Goal: Task Accomplishment & Management: Use online tool/utility

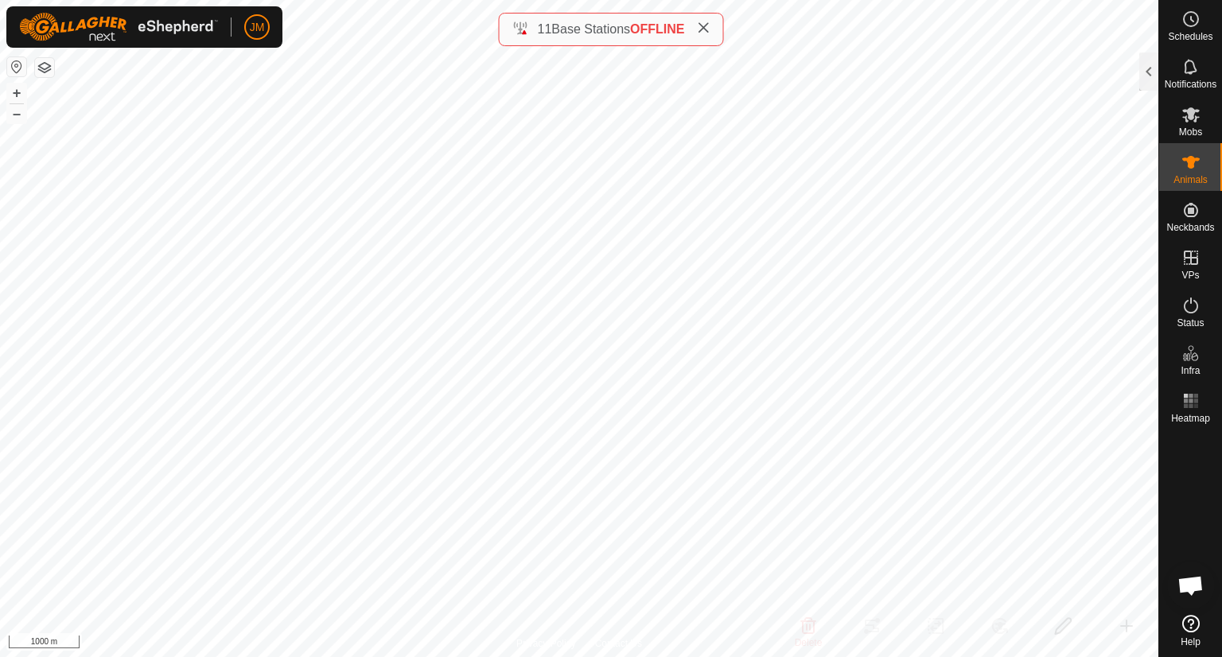
click at [701, 33] on icon at bounding box center [703, 27] width 13 height 13
click at [20, 93] on button "+" at bounding box center [16, 93] width 19 height 19
click at [16, 111] on button "–" at bounding box center [16, 113] width 19 height 19
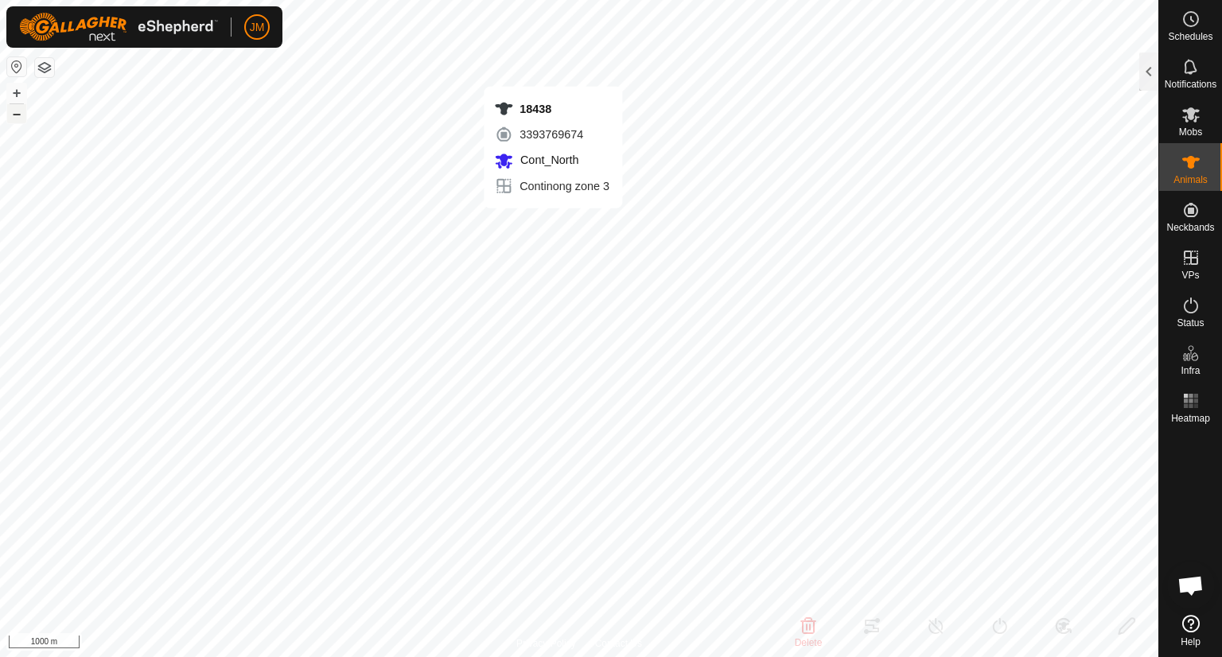
type input "18438"
type input "-"
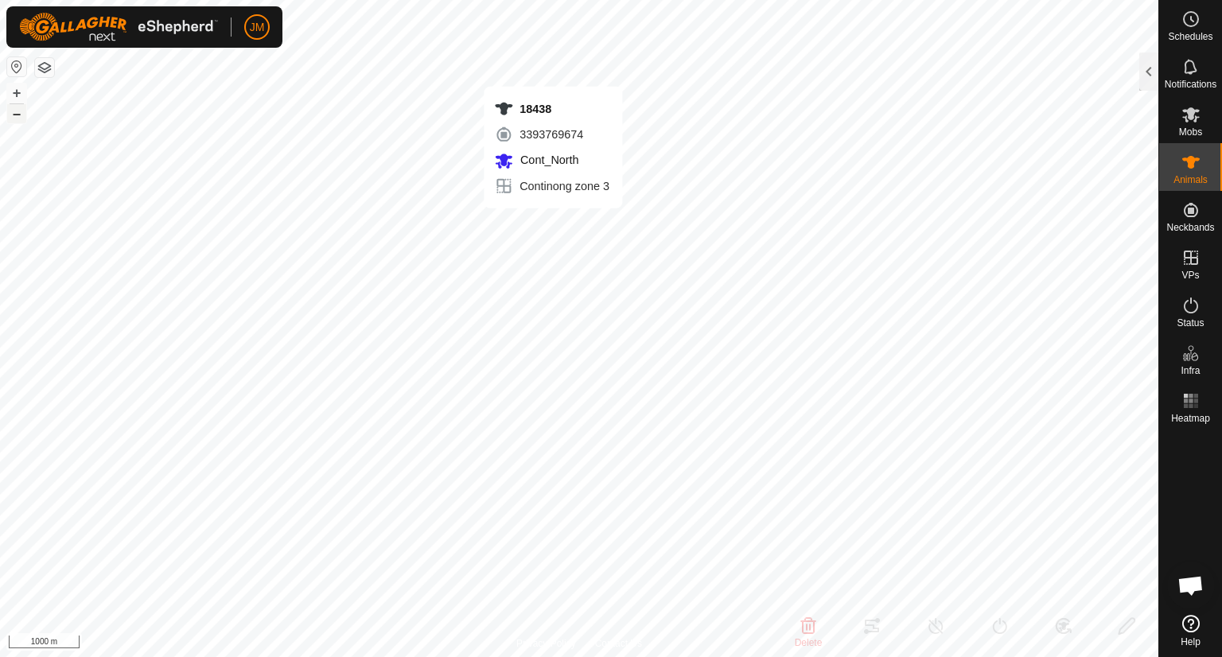
type input "-"
click at [1152, 76] on div at bounding box center [1148, 72] width 19 height 38
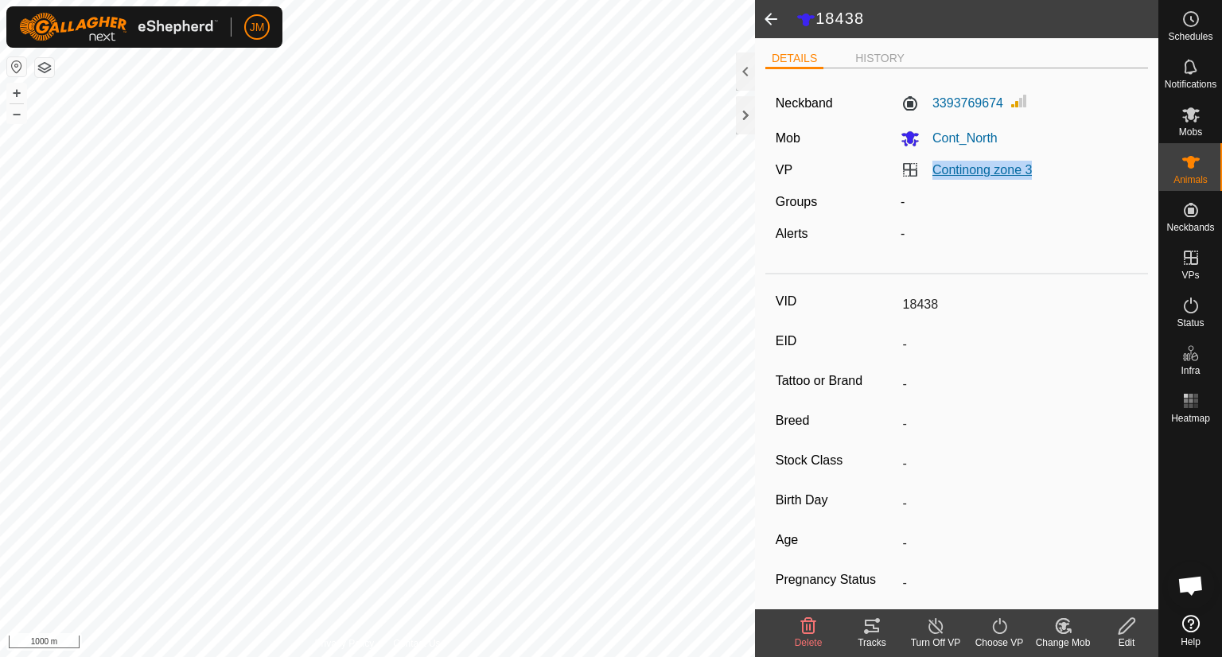
drag, startPoint x: 1047, startPoint y: 170, endPoint x: 929, endPoint y: 171, distance: 117.8
click at [929, 171] on div "Continong zone 3" at bounding box center [1019, 170] width 250 height 19
copy link "Continong zone 3"
click at [749, 129] on div at bounding box center [745, 115] width 19 height 38
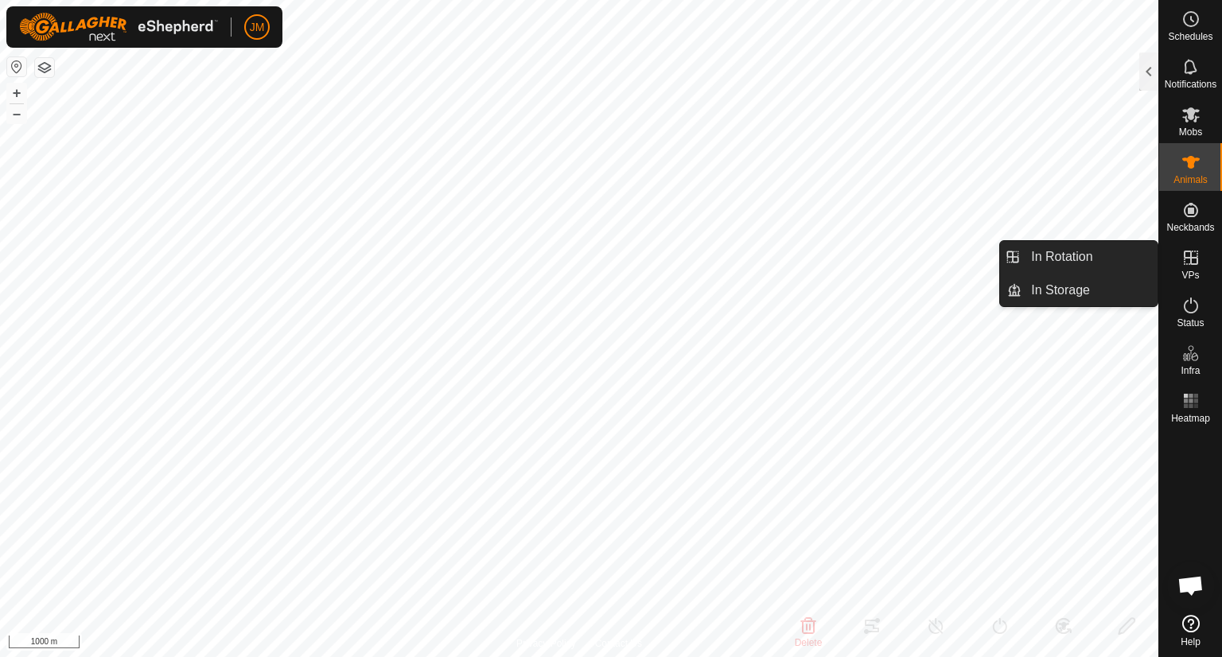
click at [1197, 258] on icon at bounding box center [1191, 258] width 14 height 14
click at [1101, 261] on link "In Rotation" at bounding box center [1090, 257] width 136 height 32
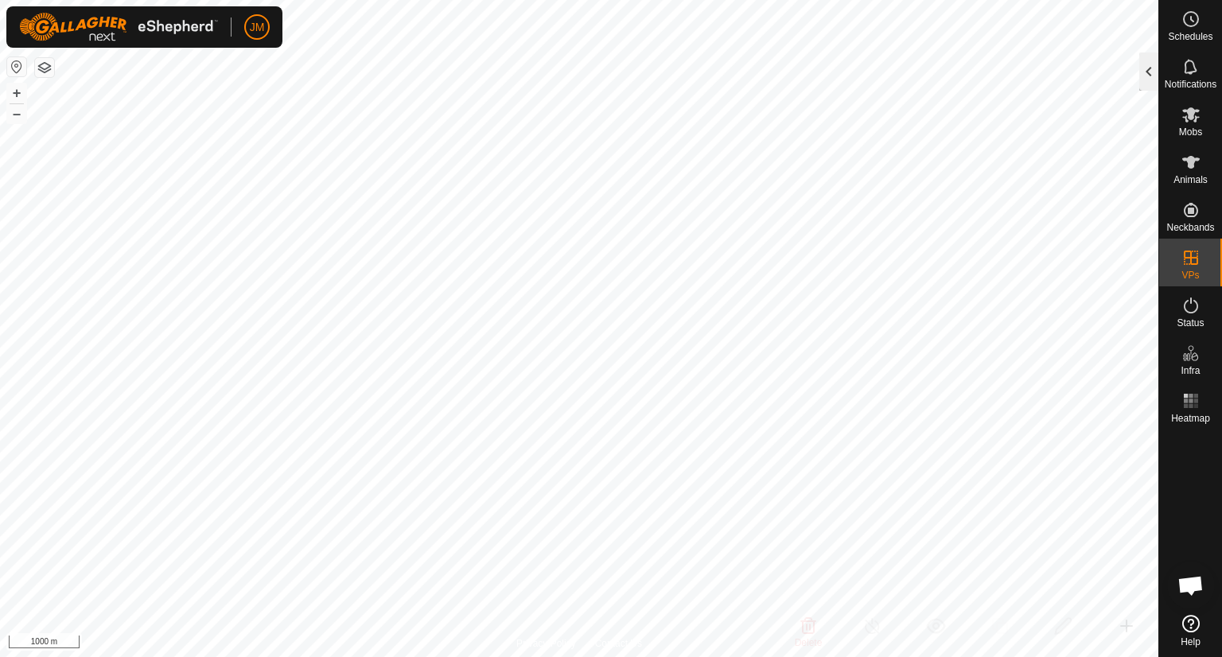
click at [1149, 89] on div at bounding box center [1148, 72] width 19 height 38
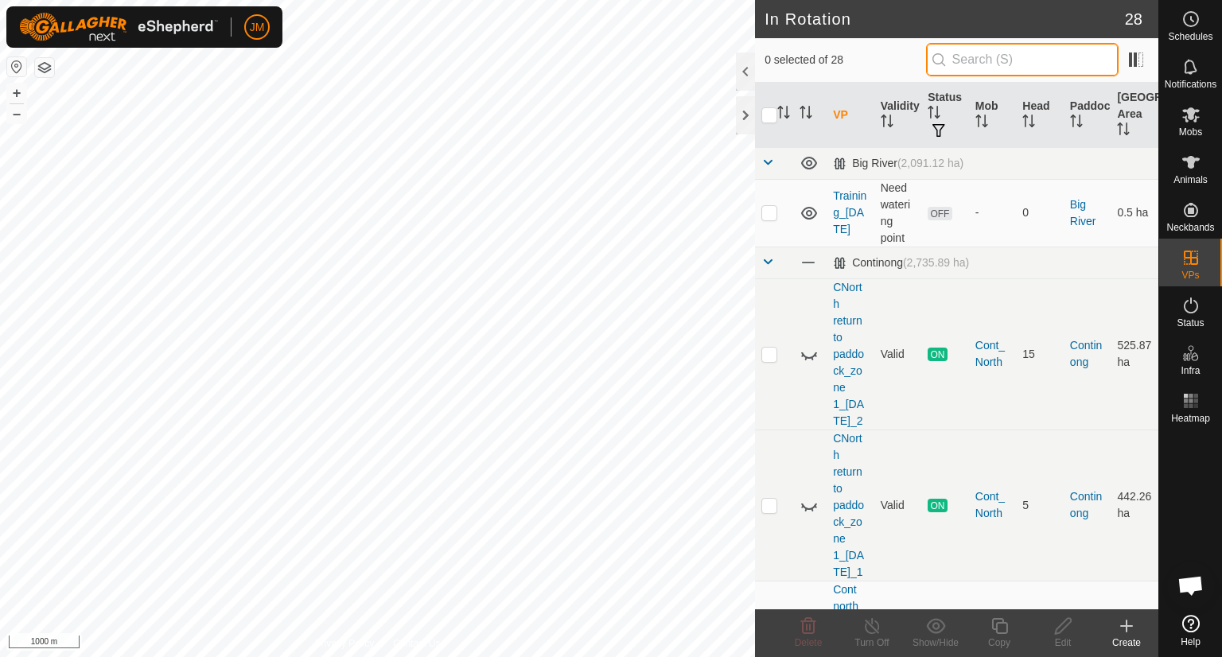
click at [968, 61] on input "text" at bounding box center [1022, 59] width 193 height 33
paste input "Continong zone 3"
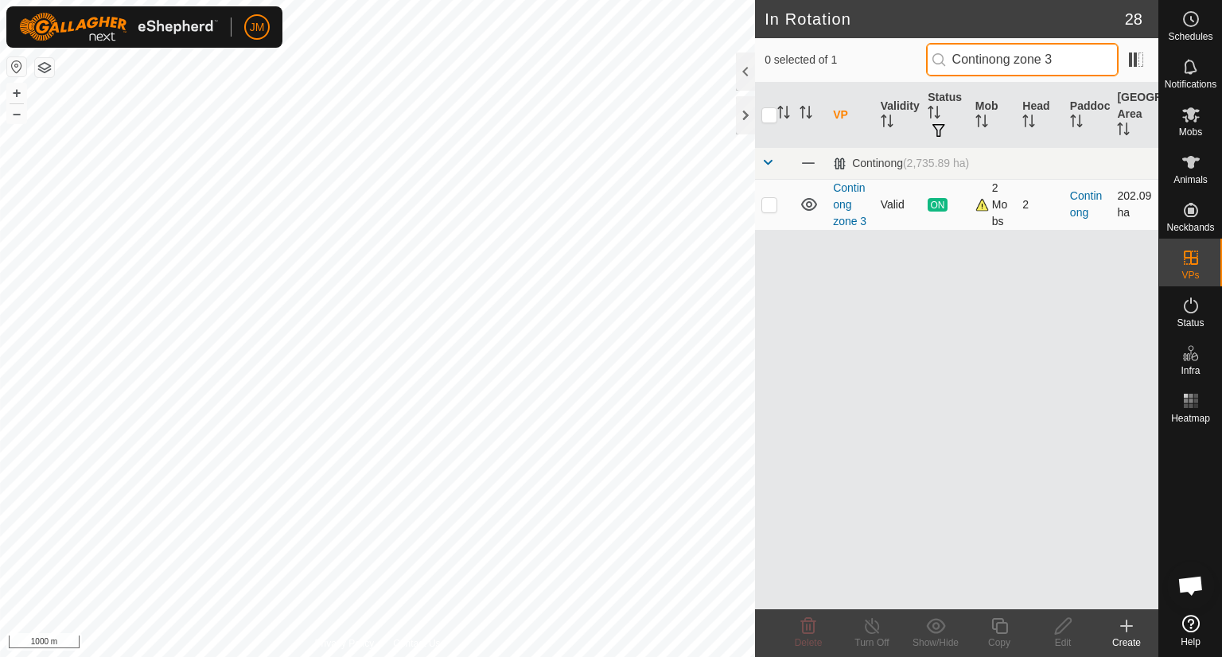
type input "Continong zone 3"
click at [764, 204] on p-checkbox at bounding box center [769, 204] width 16 height 13
checkbox input "true"
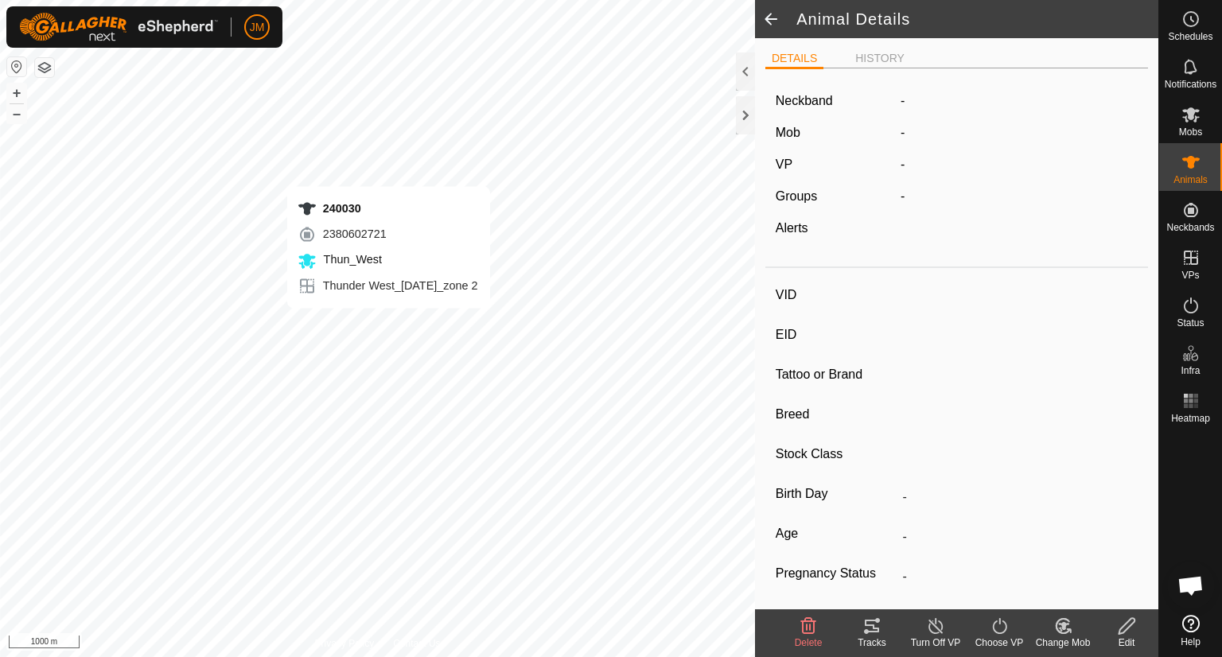
type input "240030"
type input "-"
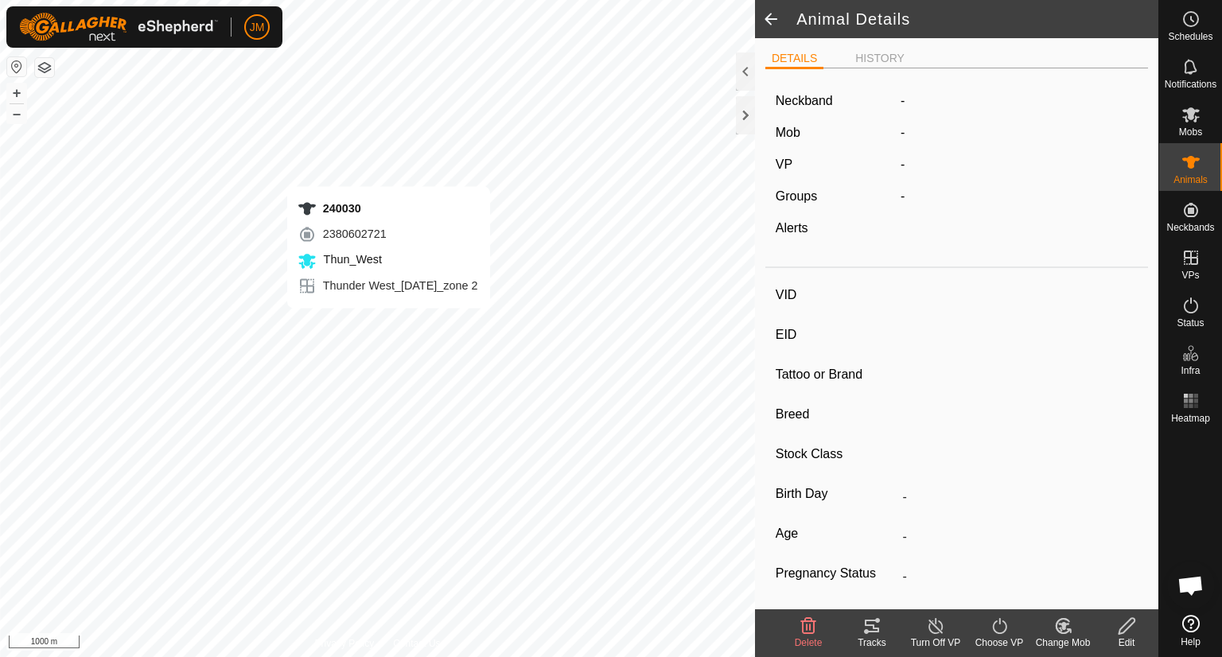
type input "-"
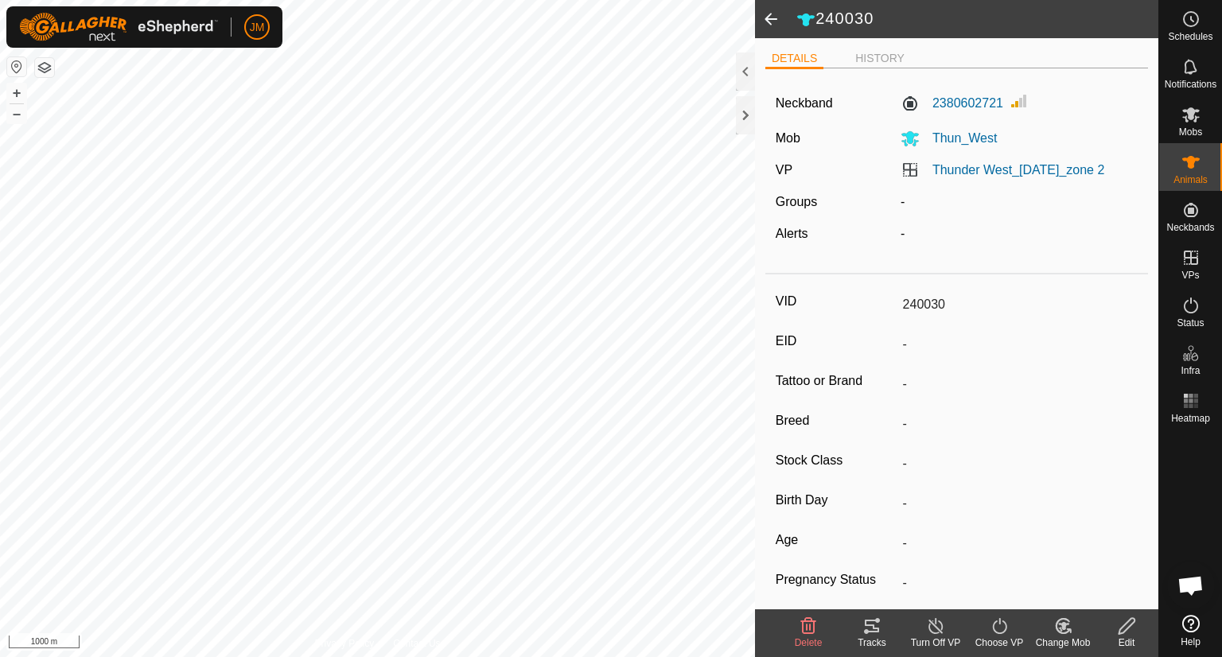
click at [1127, 165] on div "Thunder West_[DATE]_zone 2" at bounding box center [1019, 170] width 250 height 19
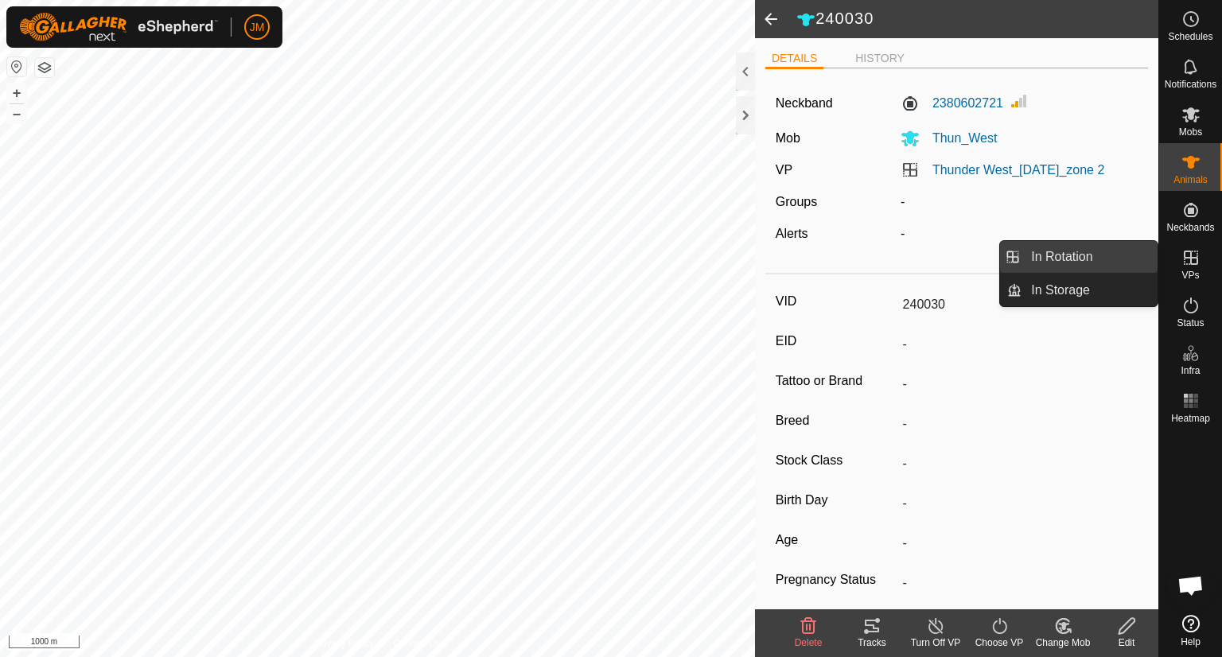
click at [1108, 265] on link "In Rotation" at bounding box center [1090, 257] width 136 height 32
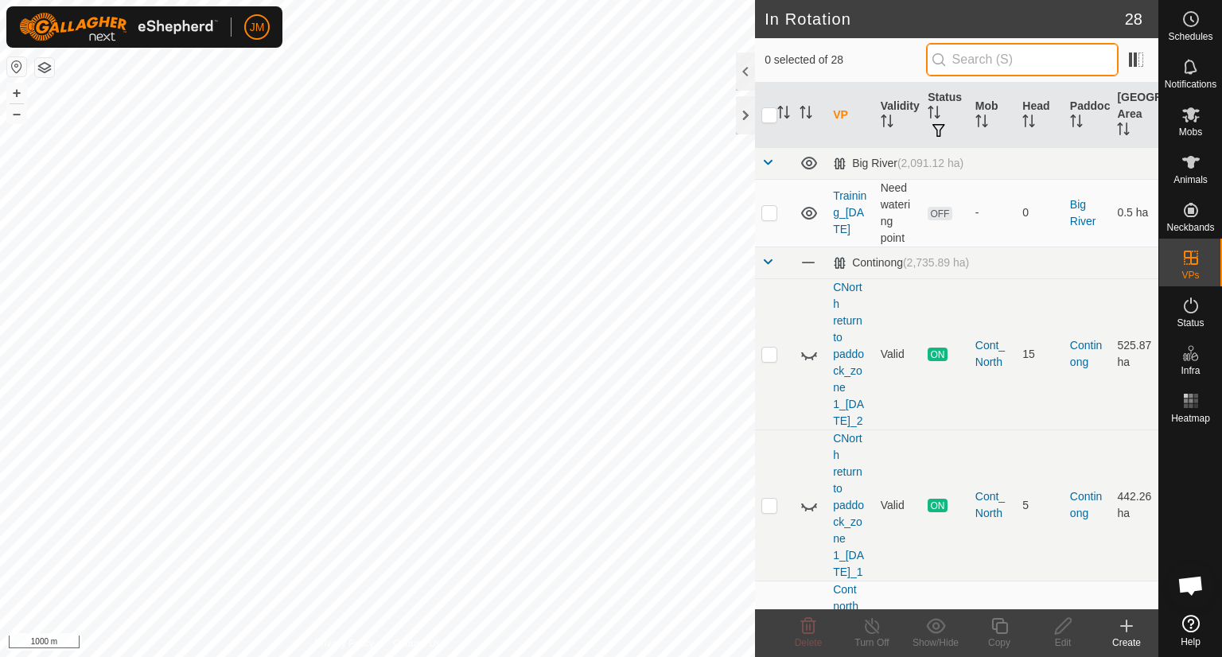
click at [1022, 72] on input "text" at bounding box center [1022, 59] width 193 height 33
paste input "Continong zone 3"
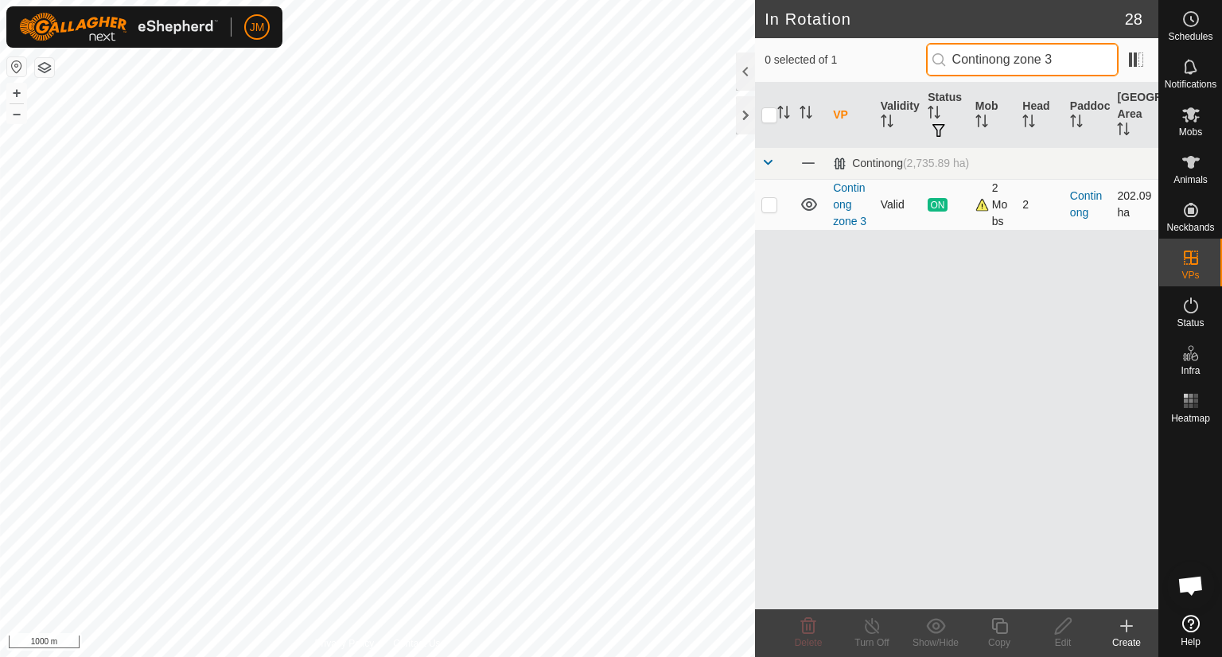
type input "Continong zone 3"
click at [769, 199] on p-checkbox at bounding box center [769, 204] width 16 height 13
checkbox input "true"
click at [992, 55] on input "Continong zone 3" at bounding box center [1022, 59] width 193 height 33
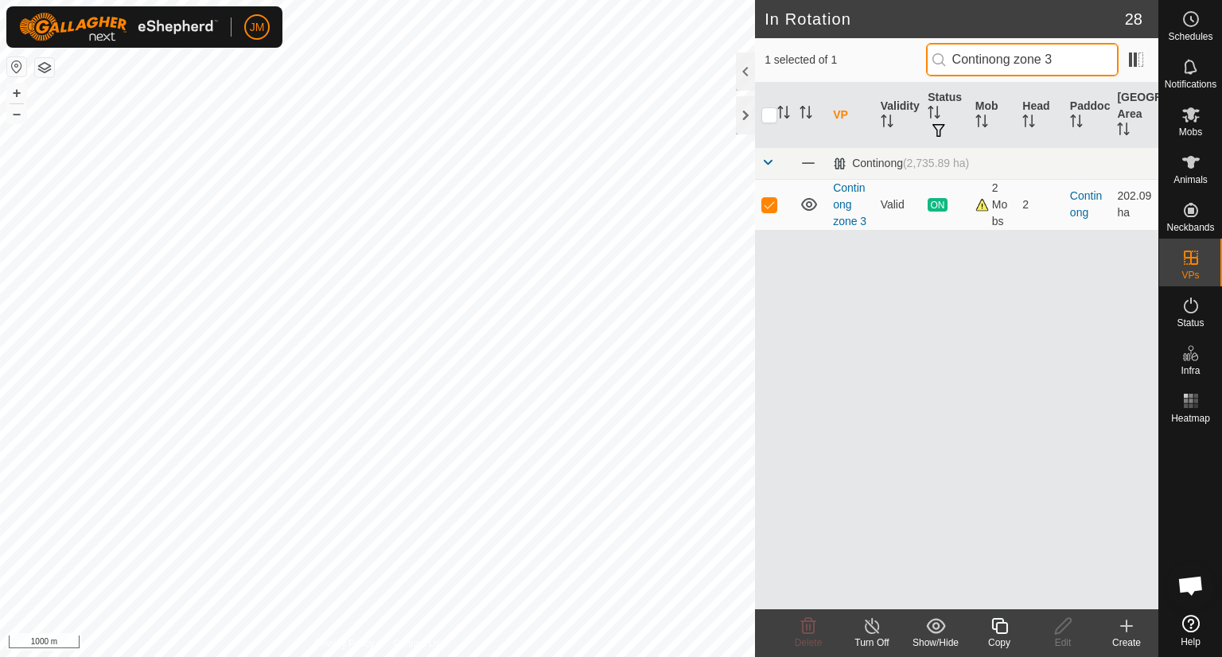
click at [992, 55] on input "Continong zone 3" at bounding box center [1022, 59] width 193 height 33
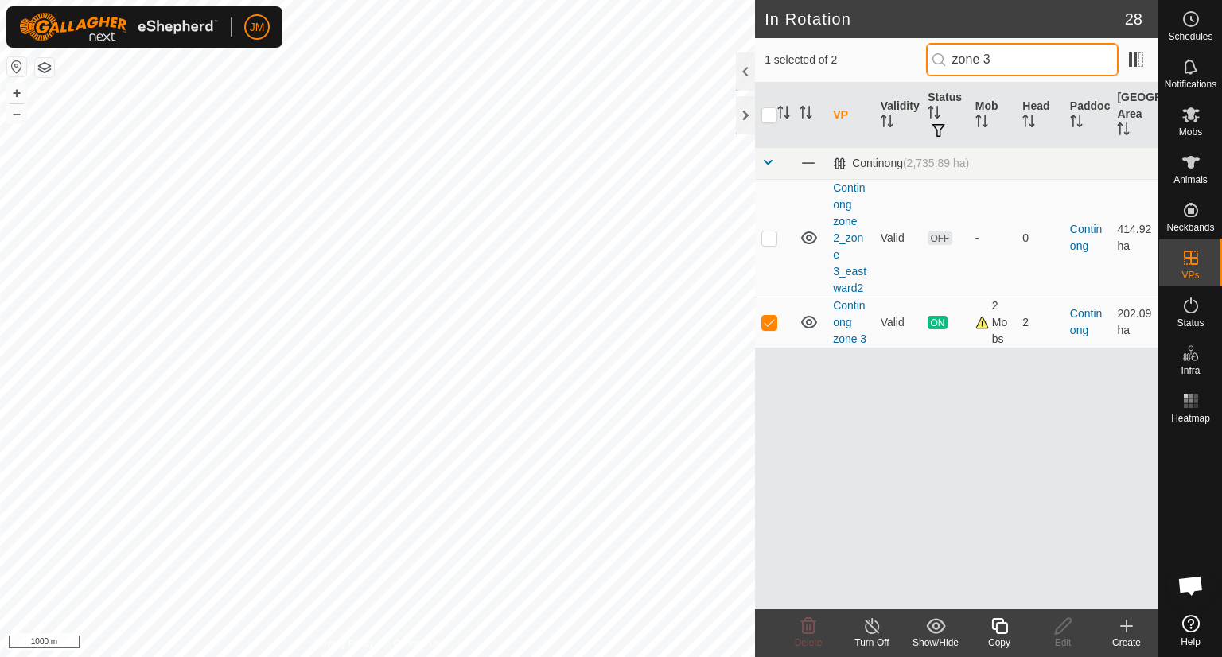
click at [1031, 59] on input "zone 3" at bounding box center [1022, 59] width 193 height 33
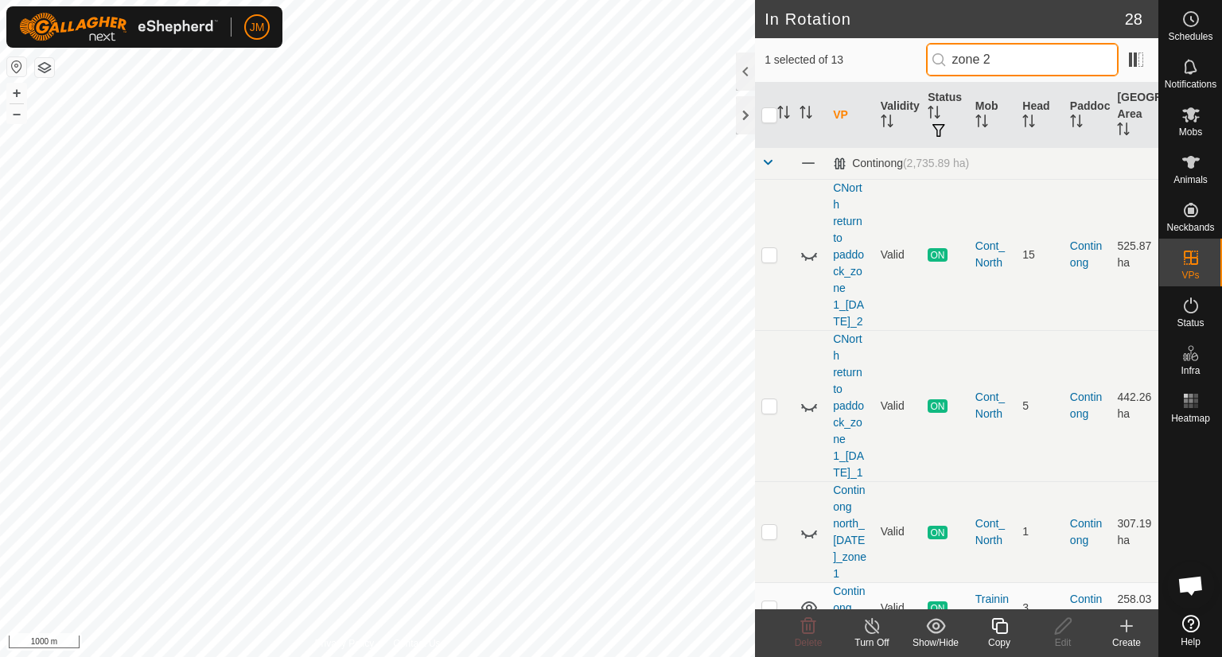
click at [1031, 59] on input "zone 2" at bounding box center [1022, 59] width 193 height 33
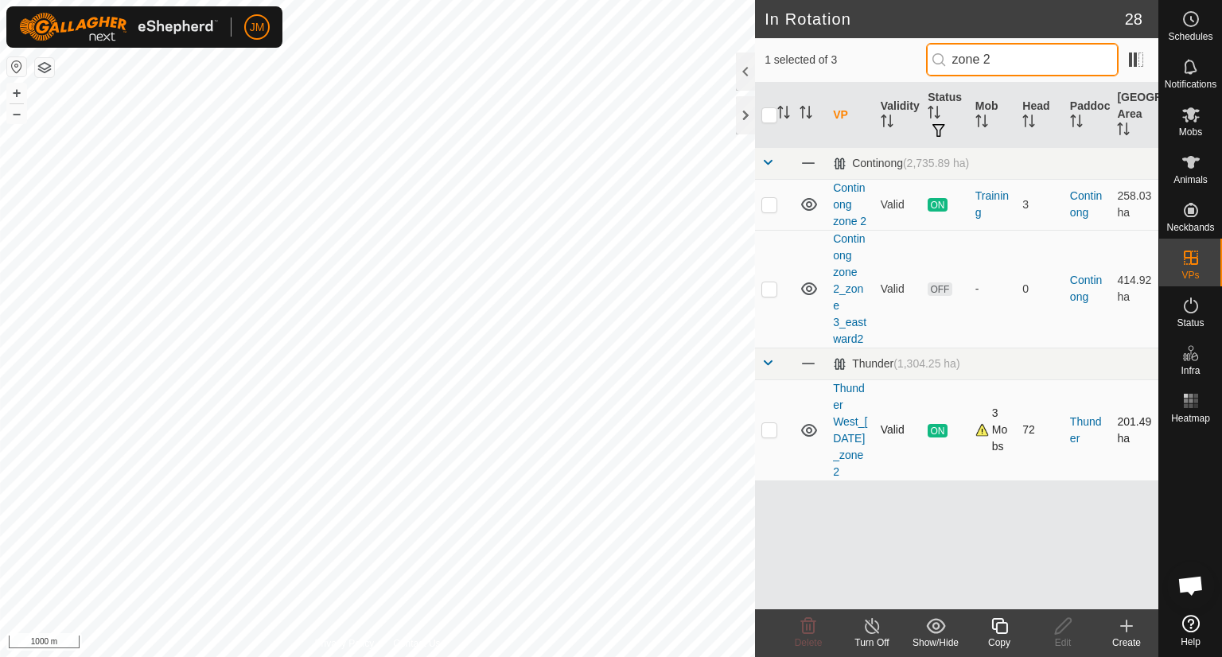
type input "zone 2"
click at [770, 429] on p-checkbox at bounding box center [769, 429] width 16 height 13
checkbox input "true"
click at [744, 119] on div at bounding box center [745, 115] width 19 height 38
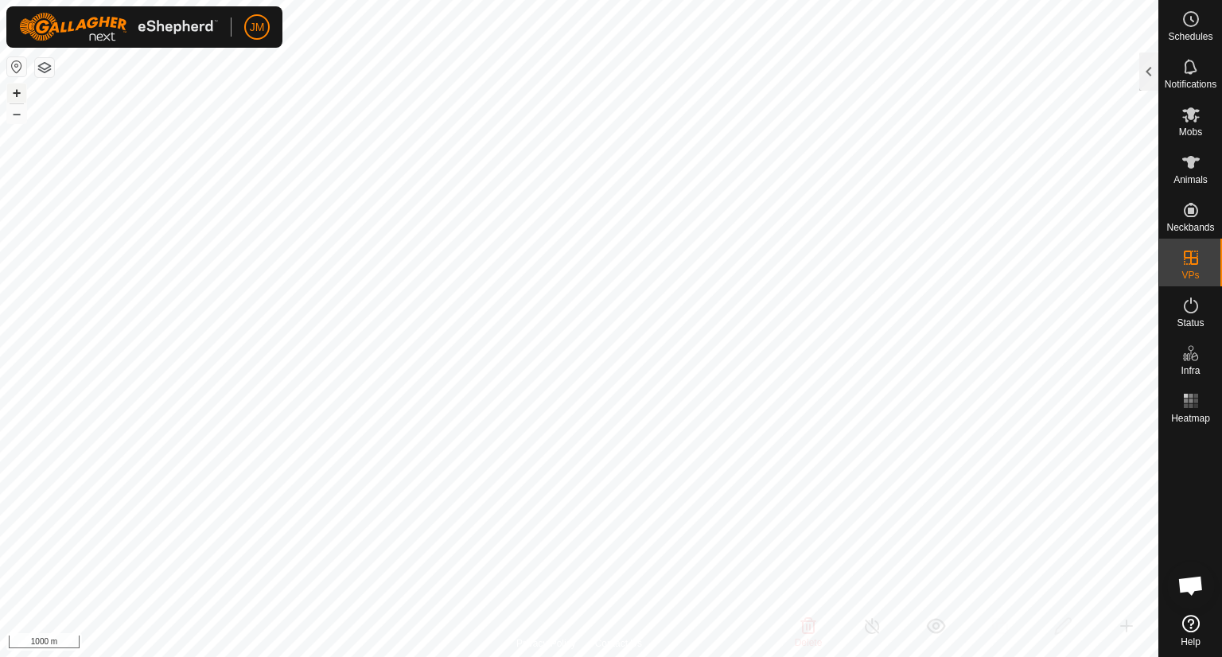
click at [17, 99] on button "+" at bounding box center [16, 93] width 19 height 19
click at [18, 114] on button "–" at bounding box center [16, 113] width 19 height 19
click at [44, 69] on button "button" at bounding box center [44, 67] width 19 height 19
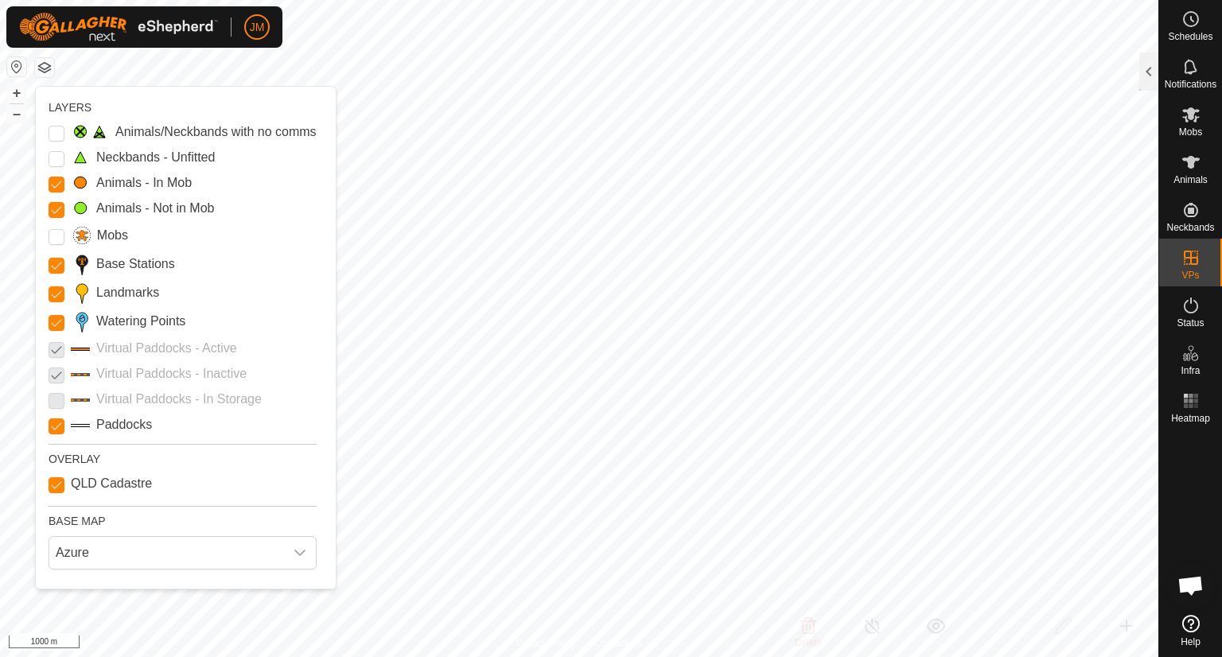
click at [55, 372] on p-checkbox at bounding box center [57, 373] width 16 height 19
